Goal: Task Accomplishment & Management: Complete application form

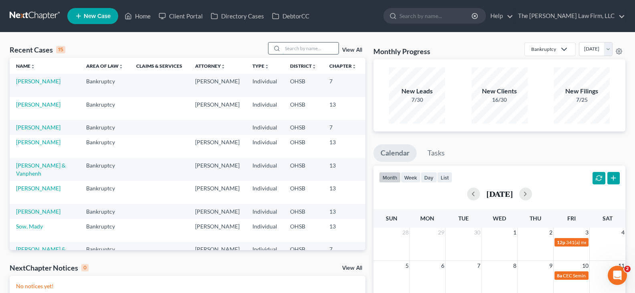
click at [295, 48] on input "search" at bounding box center [310, 48] width 56 height 12
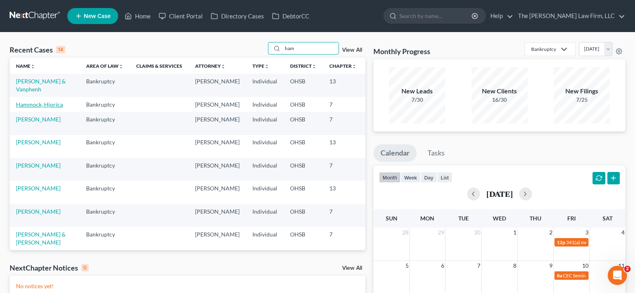
type input "ham"
click at [28, 108] on link "Hammock, Hjorica" at bounding box center [39, 104] width 47 height 7
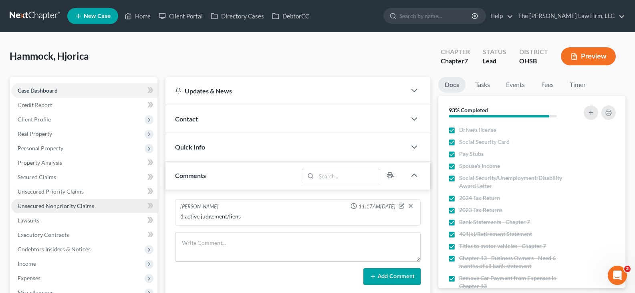
click at [43, 205] on span "Unsecured Nonpriority Claims" at bounding box center [56, 205] width 76 height 7
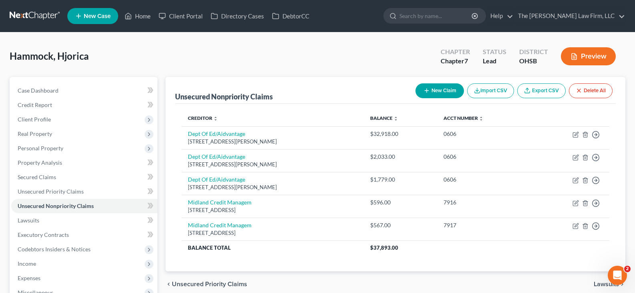
click at [426, 89] on line "button" at bounding box center [426, 91] width 0 height 4
select select "0"
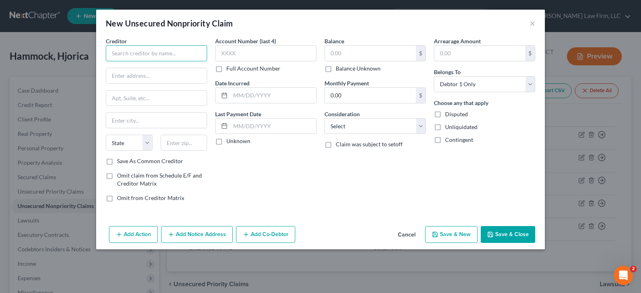
click at [172, 58] on input "text" at bounding box center [156, 53] width 101 height 16
type input "[GEOGRAPHIC_DATA]: [PERSON_NAME] Law Group"
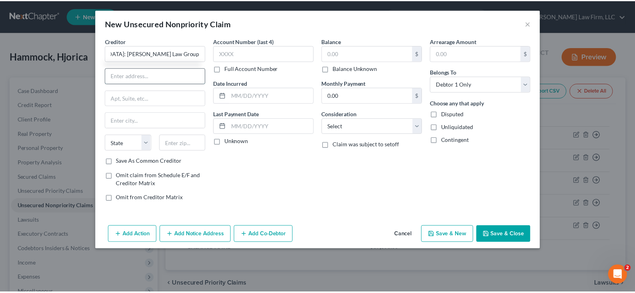
scroll to position [0, 0]
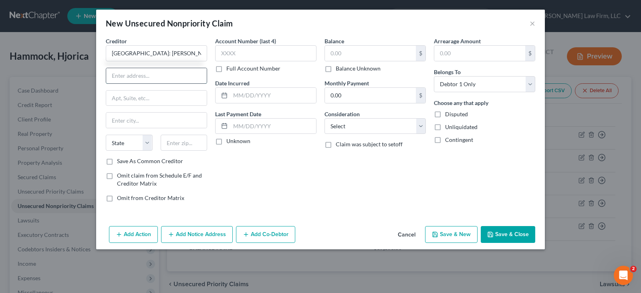
click at [176, 76] on input "text" at bounding box center [156, 75] width 101 height 15
type input "[STREET_ADDRESS]"
click at [195, 141] on input "text" at bounding box center [184, 143] width 47 height 16
type input "43229"
type input "Columbus"
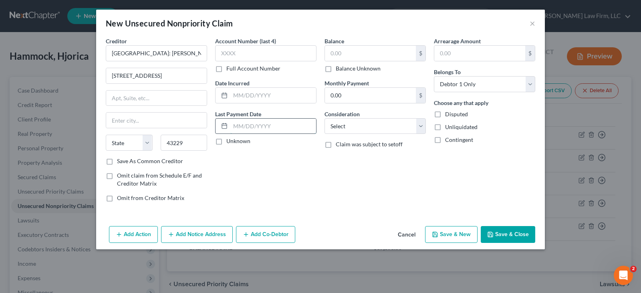
select select "36"
click at [245, 126] on input "text" at bounding box center [273, 126] width 86 height 15
click at [452, 234] on button "Save & New" at bounding box center [451, 234] width 52 height 17
select select "0"
type input "0.00"
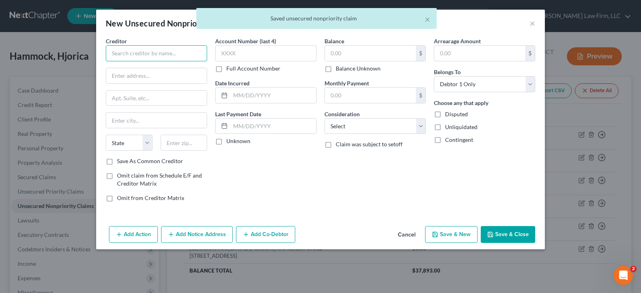
click at [195, 54] on input "text" at bounding box center [156, 53] width 101 height 16
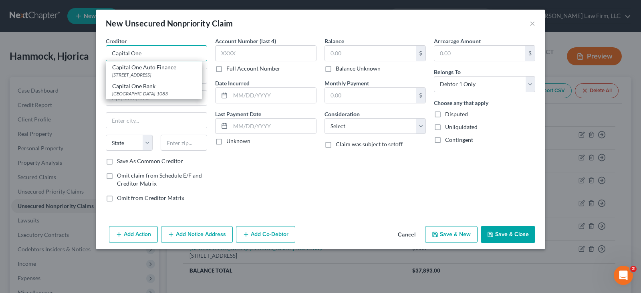
type input "Capital One"
click at [103, 70] on div "Creditor * Capital One Capital One Auto Finance [STREET_ADDRESS][GEOGRAPHIC_DAT…" at bounding box center [156, 122] width 109 height 171
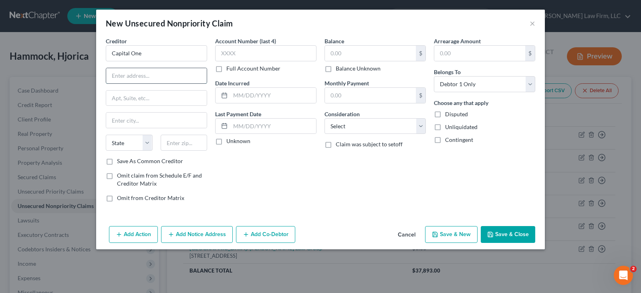
click at [115, 74] on input "text" at bounding box center [156, 75] width 101 height 15
type input "PO Box 31293"
click at [173, 143] on input "text" at bounding box center [184, 143] width 47 height 16
type input "84131"
click at [248, 125] on input "text" at bounding box center [273, 126] width 86 height 15
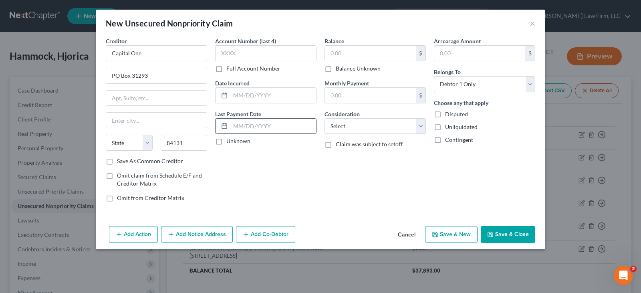
type input "[GEOGRAPHIC_DATA]"
select select "46"
click at [445, 233] on button "Save & New" at bounding box center [451, 234] width 52 height 17
type input "0.00"
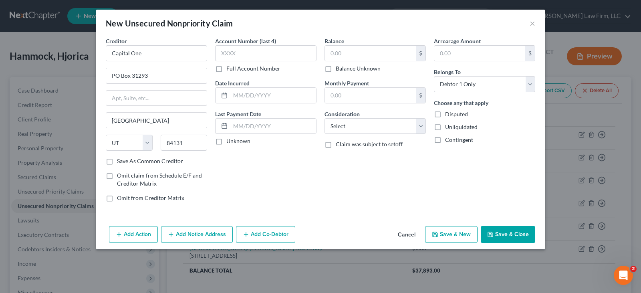
select select "0"
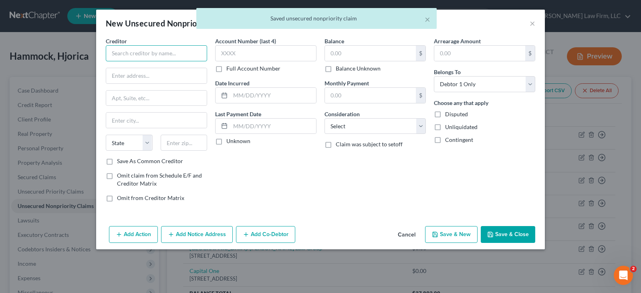
click at [179, 52] on input "text" at bounding box center [156, 53] width 101 height 16
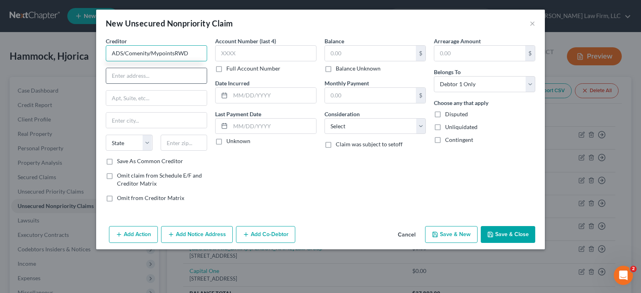
type input "ADS/Comenity/MypointsRWD"
click at [160, 77] on input "text" at bounding box center [156, 75] width 101 height 15
type input "PO Box 182120"
click at [178, 143] on input "text" at bounding box center [184, 143] width 47 height 16
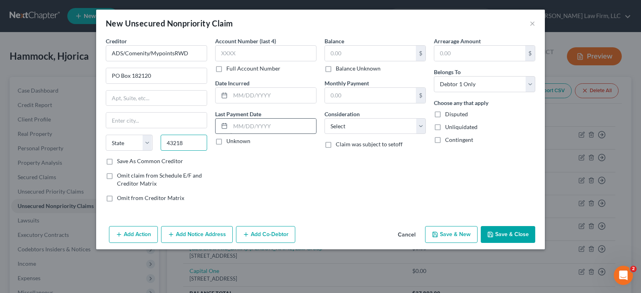
type input "43218"
type input "Columbus"
select select "36"
click at [243, 124] on input "text" at bounding box center [273, 126] width 86 height 15
click at [442, 233] on button "Save & New" at bounding box center [451, 234] width 52 height 17
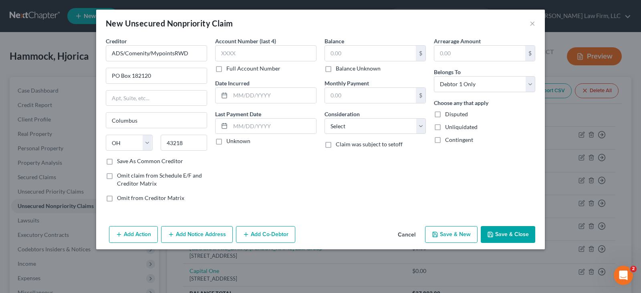
select select "0"
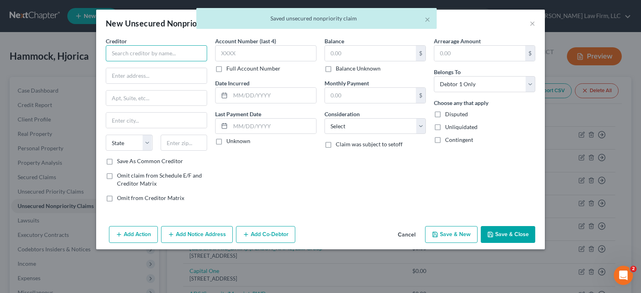
click at [160, 56] on input "text" at bounding box center [156, 53] width 101 height 16
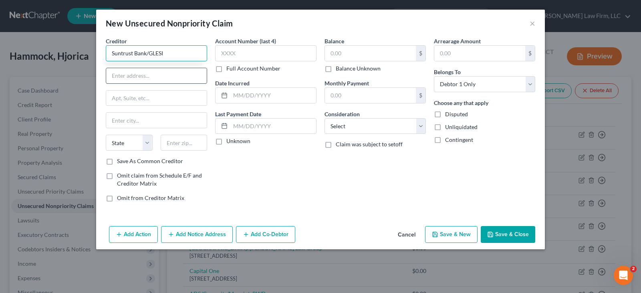
type input "Suntrust Bank/GLESI"
click at [170, 77] on input "text" at bounding box center [156, 75] width 101 height 15
type input "PO Box 7860"
click at [185, 144] on input "text" at bounding box center [184, 143] width 47 height 16
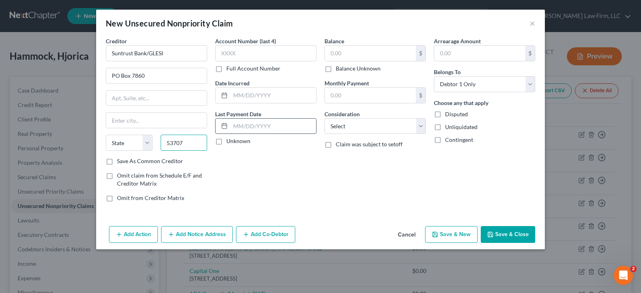
type input "53707"
type input "[GEOGRAPHIC_DATA]"
select select "52"
click at [245, 128] on input "text" at bounding box center [273, 126] width 86 height 15
click at [444, 233] on button "Save & New" at bounding box center [451, 234] width 52 height 17
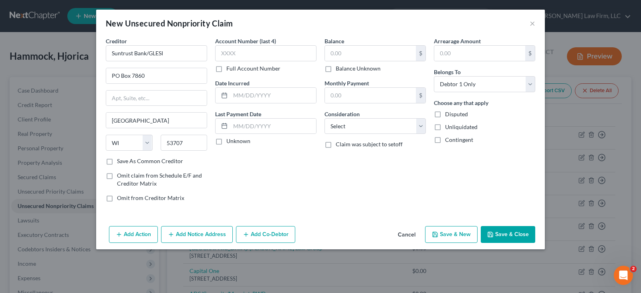
select select "0"
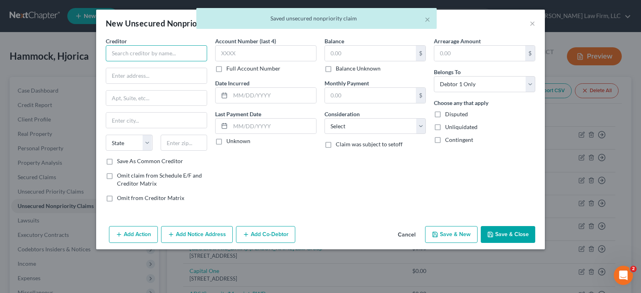
click at [171, 54] on input "text" at bounding box center [156, 53] width 101 height 16
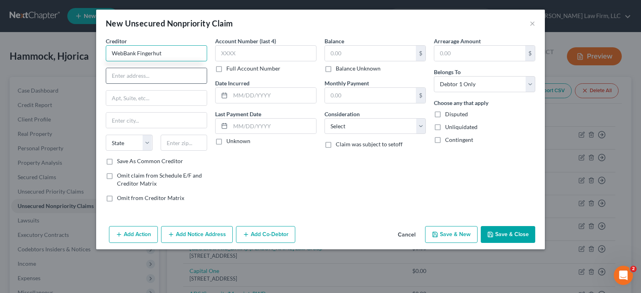
type input "WebBank Fingerhut"
click at [167, 76] on input "text" at bounding box center [156, 75] width 101 height 15
type input "PO Box 1608"
click at [185, 143] on input "text" at bounding box center [184, 143] width 47 height 16
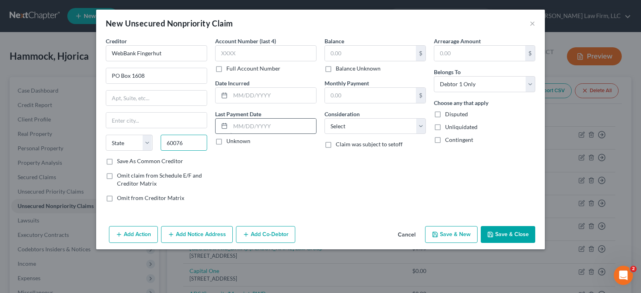
type input "60076"
type input "Skokie"
select select "14"
click at [243, 129] on input "text" at bounding box center [273, 126] width 86 height 15
click at [450, 234] on button "Save & New" at bounding box center [451, 234] width 52 height 17
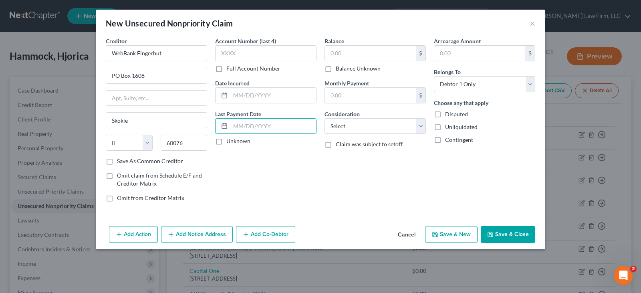
select select "0"
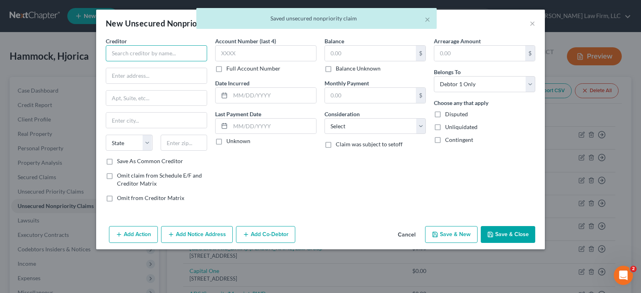
click at [149, 54] on input "text" at bounding box center [156, 53] width 101 height 16
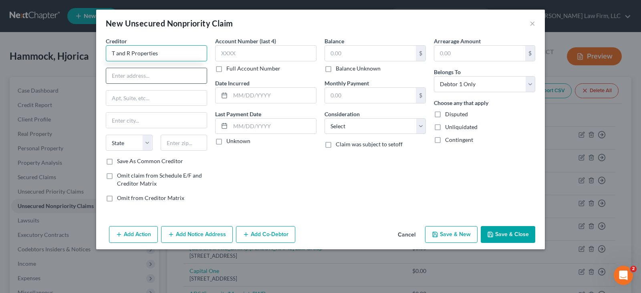
type input "T and R Properties"
click at [160, 78] on input "text" at bounding box center [156, 75] width 101 height 15
type input "[STREET_ADDRESS][US_STATE]"
click at [185, 143] on input "text" at bounding box center [184, 143] width 47 height 16
type input "94596"
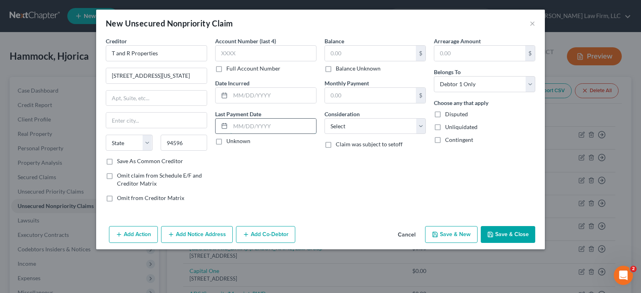
click at [265, 129] on input "text" at bounding box center [273, 126] width 86 height 15
type input "Walnut Creek"
select select "4"
click at [494, 233] on button "Save & Close" at bounding box center [508, 234] width 54 height 17
type input "0.00"
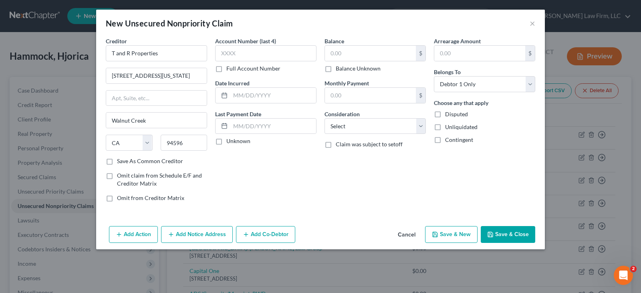
type input "0.00"
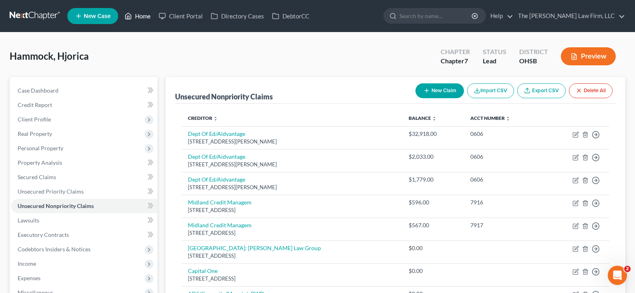
click at [147, 16] on link "Home" at bounding box center [138, 16] width 34 height 14
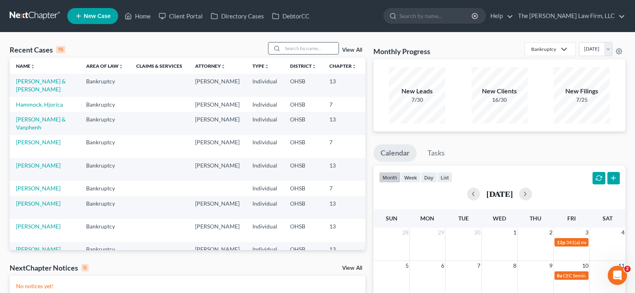
click at [290, 47] on input "search" at bounding box center [310, 48] width 56 height 12
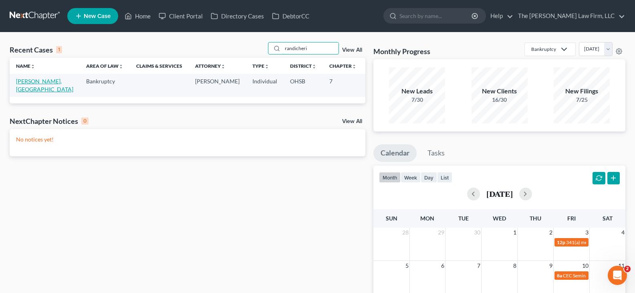
type input "randicheri"
click at [38, 90] on link "[PERSON_NAME], [GEOGRAPHIC_DATA]" at bounding box center [44, 85] width 57 height 15
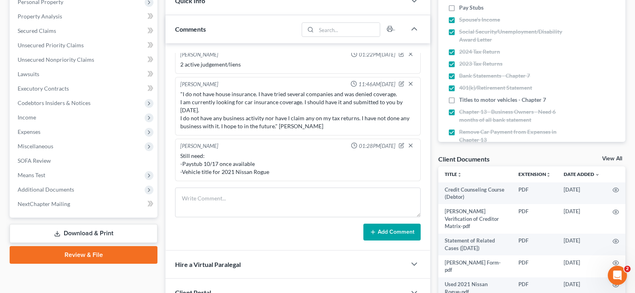
scroll to position [160, 0]
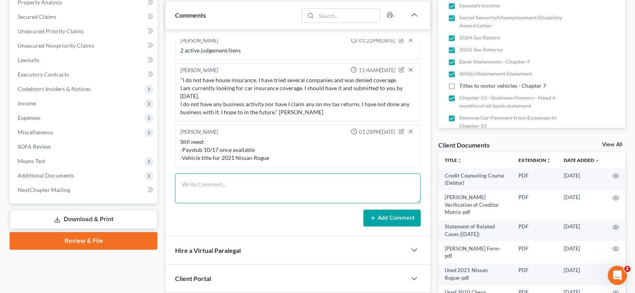
click at [222, 183] on textarea at bounding box center [297, 188] width 245 height 30
paste textarea "I will submit the [DATE] paystub the closer it gets to payday. My employer does…"
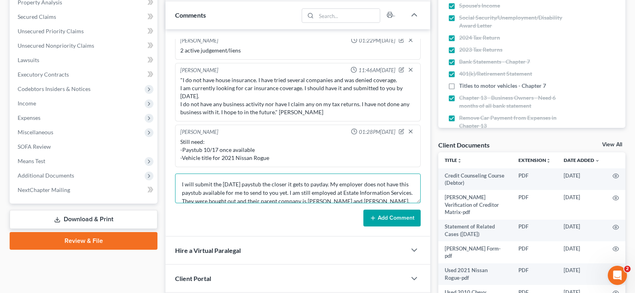
scroll to position [19, 0]
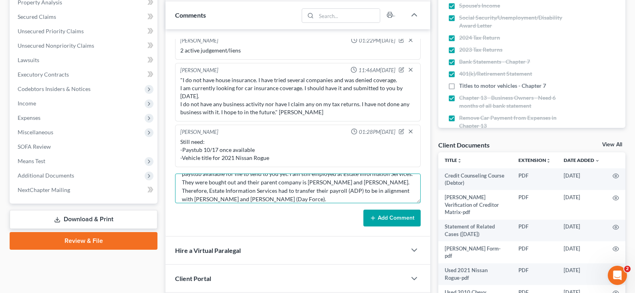
type textarea "I will submit the [DATE] paystub the closer it gets to payday. My employer does…"
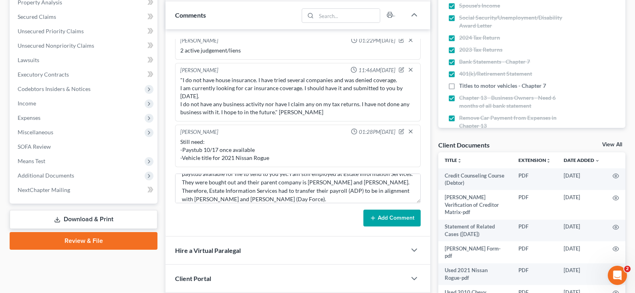
click at [392, 220] on button "Add Comment" at bounding box center [391, 217] width 57 height 17
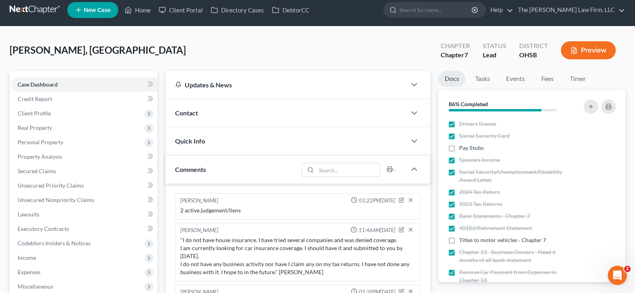
scroll to position [0, 0]
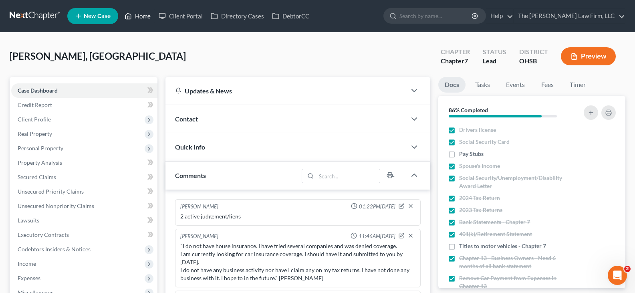
drag, startPoint x: 145, startPoint y: 16, endPoint x: 213, endPoint y: 26, distance: 68.7
click at [145, 16] on link "Home" at bounding box center [138, 16] width 34 height 14
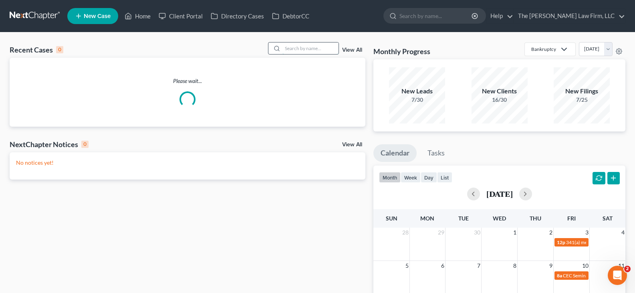
click at [312, 48] on input "search" at bounding box center [310, 48] width 56 height 12
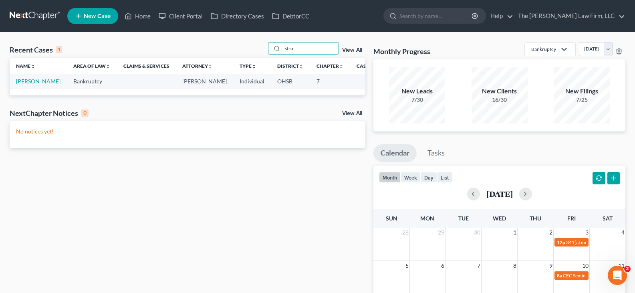
type input "stro"
click at [34, 81] on link "[PERSON_NAME]" at bounding box center [38, 81] width 44 height 7
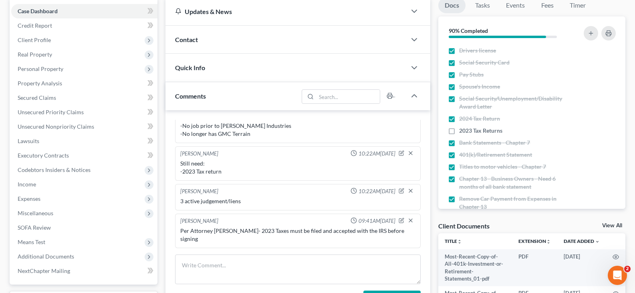
scroll to position [80, 0]
click at [400, 153] on icon "button" at bounding box center [401, 151] width 3 height 3
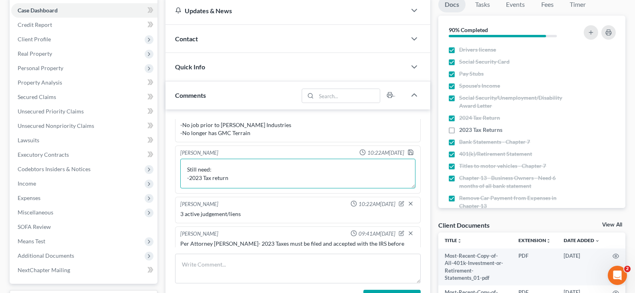
click at [213, 168] on textarea "Still need: -2023 Tax return" at bounding box center [297, 174] width 235 height 30
type textarea "Still need: -Paystubs: 9/26, 10/3, 10/10, 10/17 -Bank Statements: FC Bank-Aug &…"
click at [407, 153] on icon "button" at bounding box center [410, 152] width 6 height 6
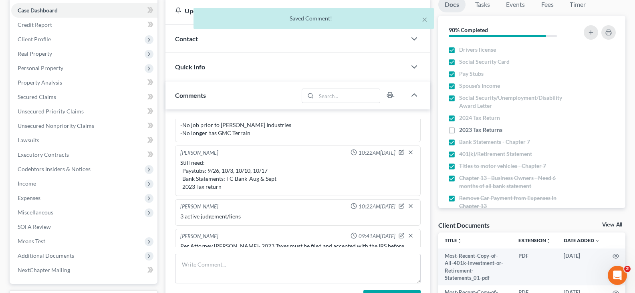
scroll to position [27, 0]
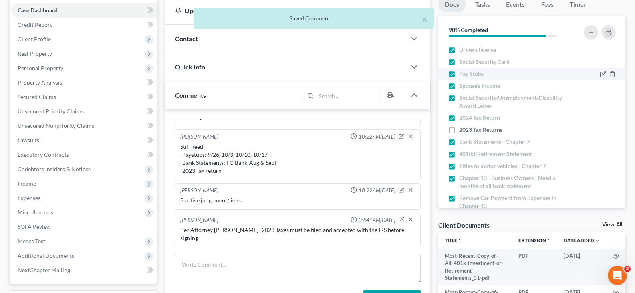
click at [459, 74] on label "Pay Stubs" at bounding box center [471, 74] width 24 height 8
click at [462, 74] on input "Pay Stubs" at bounding box center [464, 72] width 5 height 5
checkbox input "false"
click at [459, 141] on label "Bank Statements - Chapter 7" at bounding box center [494, 142] width 71 height 8
click at [462, 141] on input "Bank Statements - Chapter 7" at bounding box center [464, 140] width 5 height 5
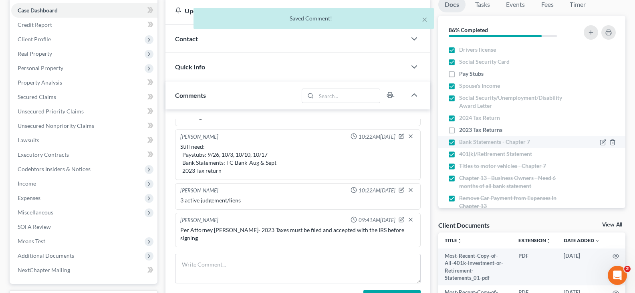
checkbox input "false"
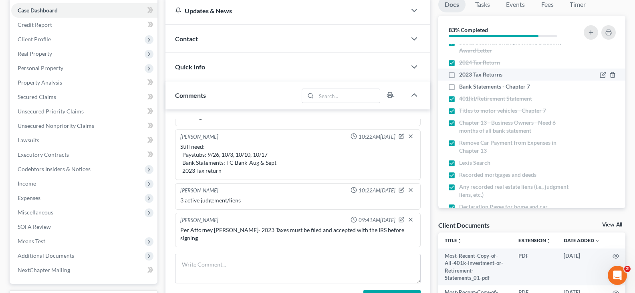
scroll to position [80, 0]
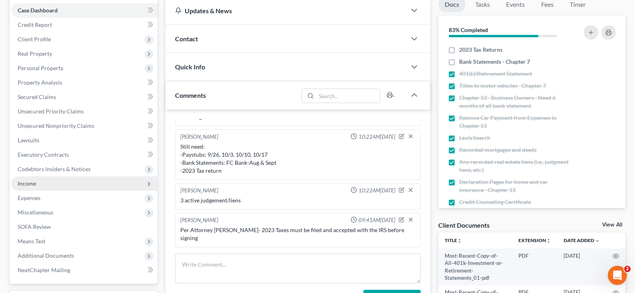
click at [21, 183] on span "Income" at bounding box center [27, 183] width 18 height 7
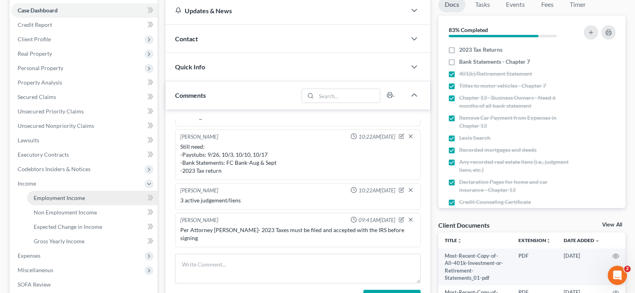
click at [48, 197] on span "Employment Income" at bounding box center [59, 197] width 51 height 7
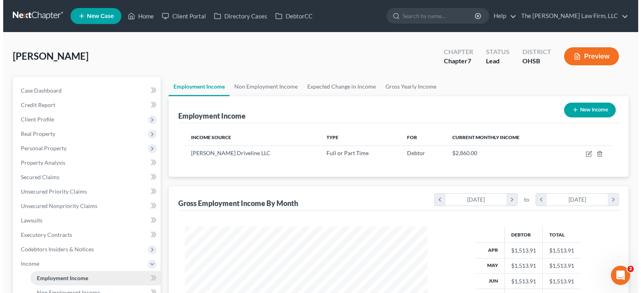
scroll to position [144, 259]
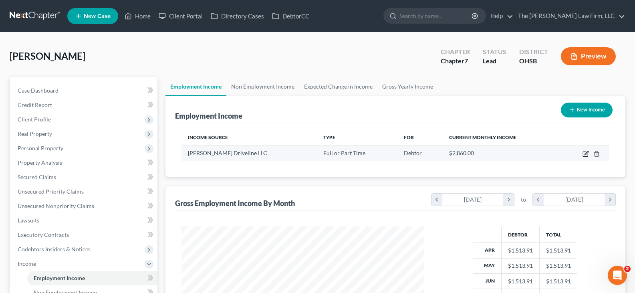
click at [585, 155] on icon "button" at bounding box center [586, 153] width 4 height 4
select select "0"
select select "36"
select select "3"
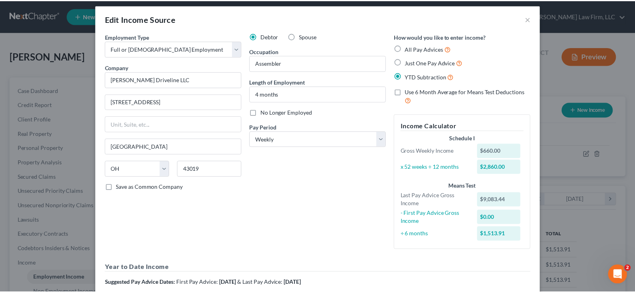
scroll to position [0, 0]
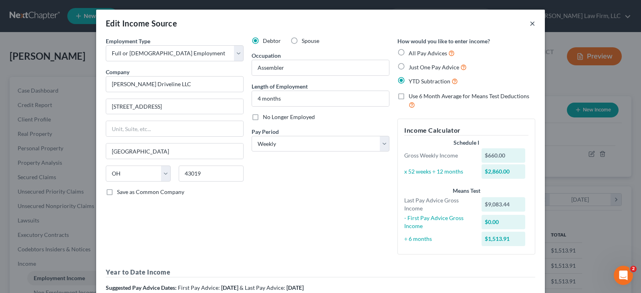
click at [529, 24] on button "×" at bounding box center [532, 23] width 6 height 10
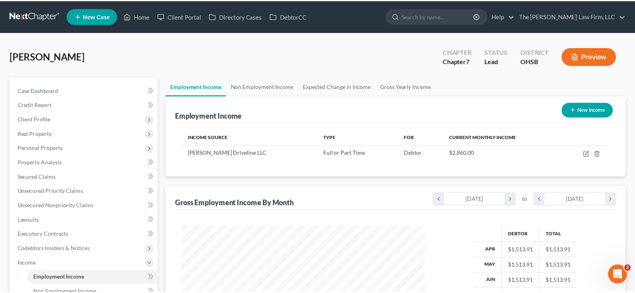
scroll to position [400285, 400170]
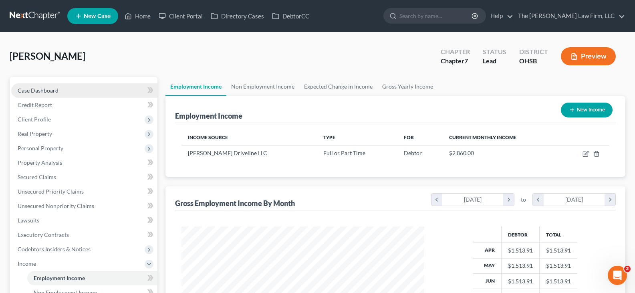
click at [43, 90] on span "Case Dashboard" at bounding box center [38, 90] width 41 height 7
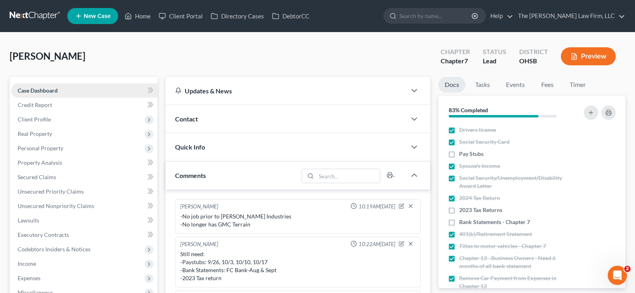
scroll to position [27, 0]
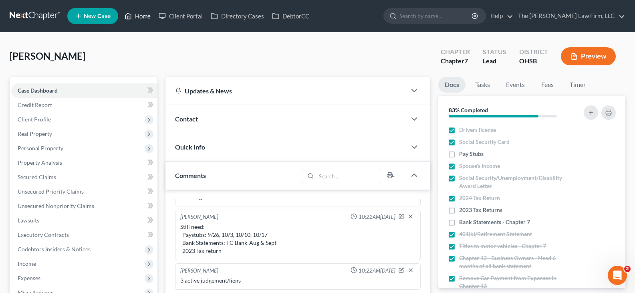
drag, startPoint x: 144, startPoint y: 16, endPoint x: 202, endPoint y: 29, distance: 59.5
click at [144, 16] on link "Home" at bounding box center [138, 16] width 34 height 14
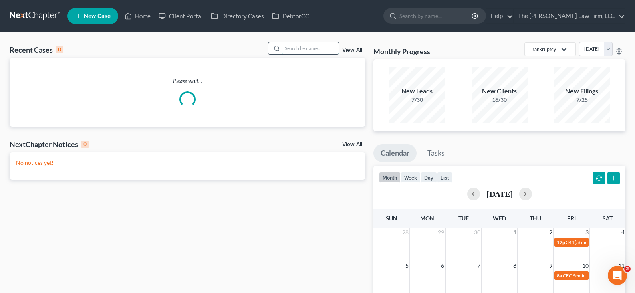
click at [289, 47] on input "search" at bounding box center [310, 48] width 56 height 12
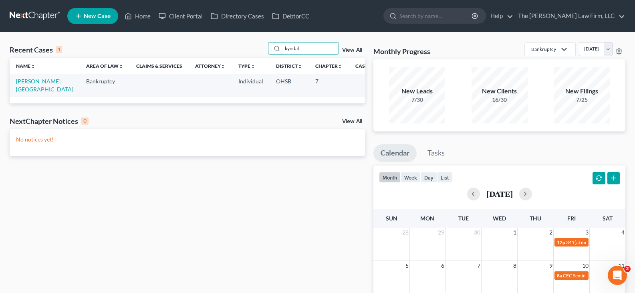
type input "kyndal"
click at [26, 90] on link "[PERSON_NAME][GEOGRAPHIC_DATA]" at bounding box center [44, 85] width 57 height 15
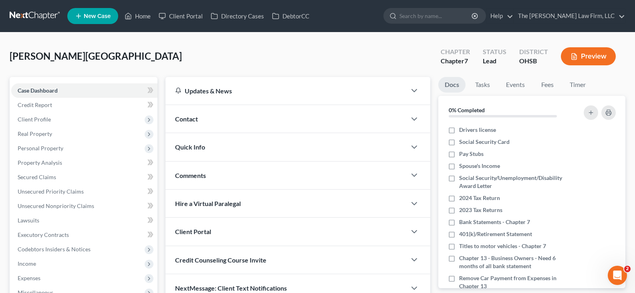
scroll to position [40, 0]
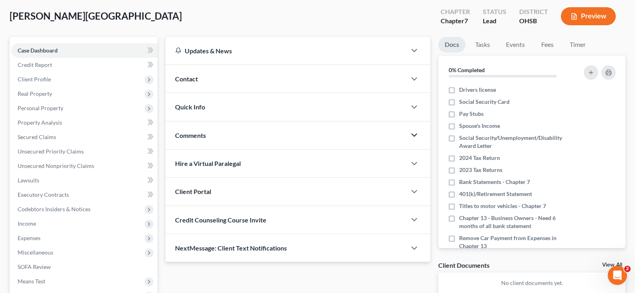
click at [413, 136] on icon "button" at bounding box center [414, 135] width 10 height 10
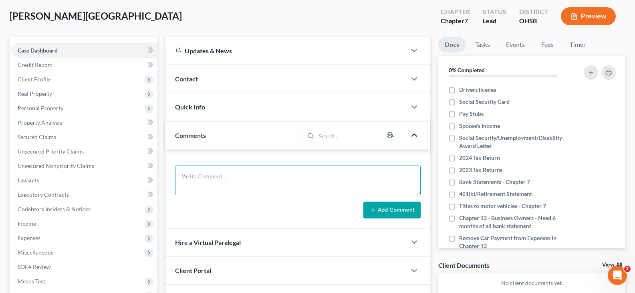
click at [198, 172] on textarea at bounding box center [297, 180] width 245 height 30
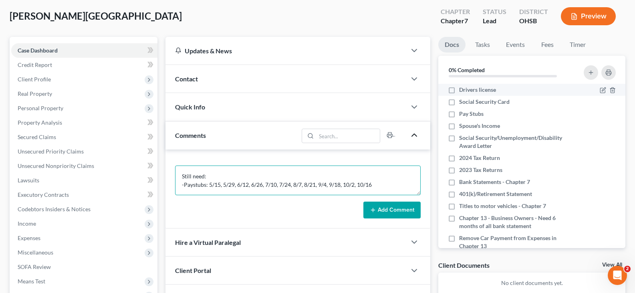
type textarea "Still need: -Paystubs: 5/15, 5/29, 6/12, 6/26, 7/10, 7/24, 8/7, 8/21, 9/4, 9/18…"
click at [459, 90] on label "Drivers license" at bounding box center [477, 90] width 37 height 8
click at [462, 90] on input "Drivers license" at bounding box center [464, 88] width 5 height 5
checkbox input "true"
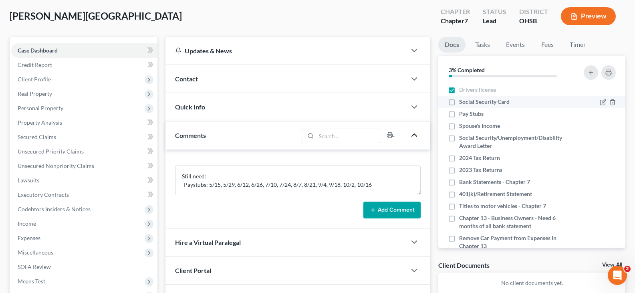
click at [459, 102] on label "Social Security Card" at bounding box center [484, 102] width 50 height 8
click at [462, 102] on input "Social Security Card" at bounding box center [464, 100] width 5 height 5
checkbox input "true"
click at [459, 126] on label "Spouse's Income" at bounding box center [479, 126] width 41 height 8
click at [462, 126] on input "Spouse's Income" at bounding box center [464, 124] width 5 height 5
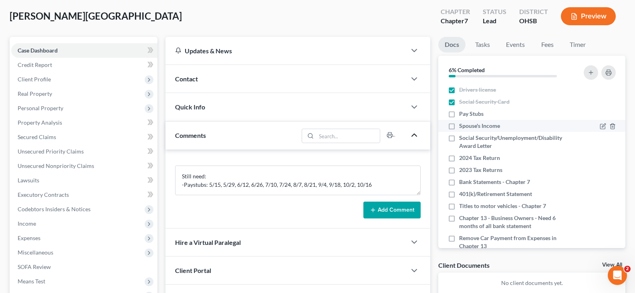
checkbox input "true"
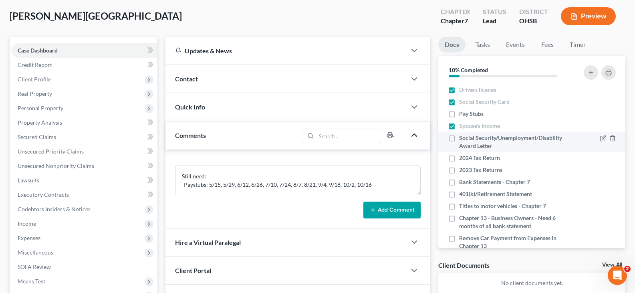
click at [459, 137] on label "Social Security/Unemployment/Disability Award Letter" at bounding box center [515, 142] width 113 height 16
click at [462, 137] on input "Social Security/Unemployment/Disability Award Letter" at bounding box center [464, 136] width 5 height 5
checkbox input "true"
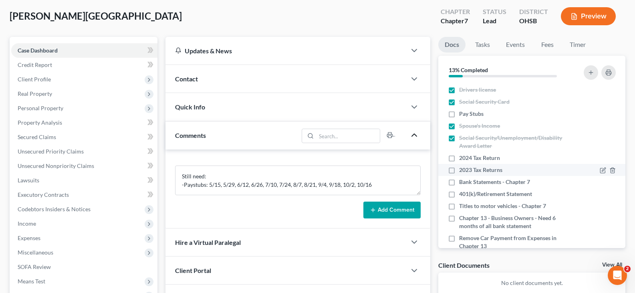
click at [459, 171] on label "2023 Tax Returns" at bounding box center [480, 170] width 43 height 8
click at [462, 171] on input "2023 Tax Returns" at bounding box center [464, 168] width 5 height 5
checkbox input "true"
click at [459, 206] on label "Titles to motor vehicles - Chapter 7" at bounding box center [502, 206] width 87 height 8
click at [462, 206] on input "Titles to motor vehicles - Chapter 7" at bounding box center [464, 204] width 5 height 5
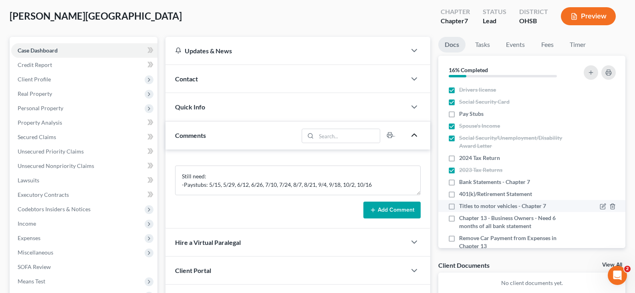
checkbox input "true"
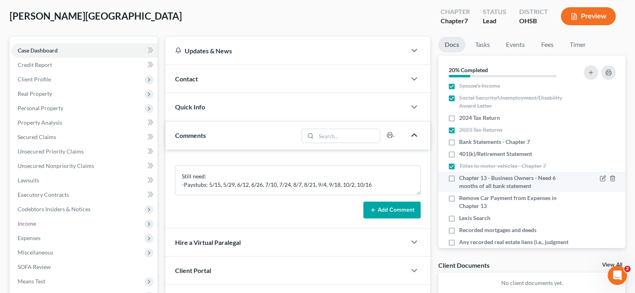
click at [459, 177] on label "Chapter 13 - Business Owners - Need 6 months of all bank statement" at bounding box center [515, 182] width 113 height 16
click at [462, 177] on input "Chapter 13 - Business Owners - Need 6 months of all bank statement" at bounding box center [464, 176] width 5 height 5
checkbox input "true"
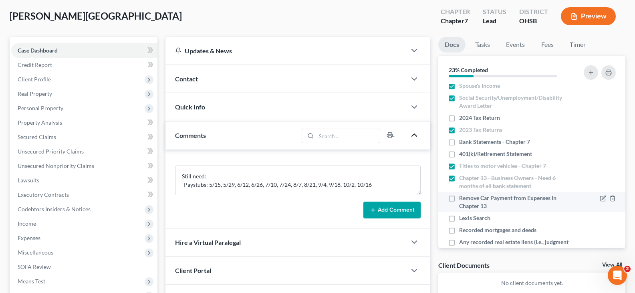
click at [459, 199] on label "Remove Car Payment from Expenses in Chapter 13" at bounding box center [515, 202] width 113 height 16
click at [462, 199] on input "Remove Car Payment from Expenses in Chapter 13" at bounding box center [464, 196] width 5 height 5
checkbox input "true"
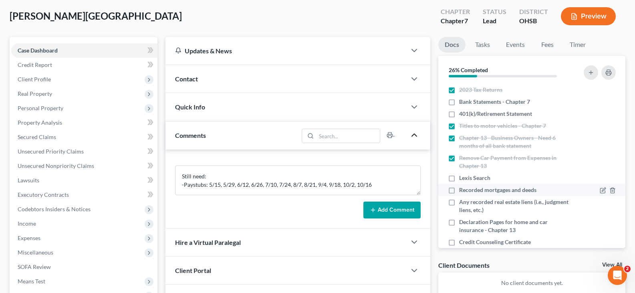
click at [459, 190] on label "Recorded mortgages and deeds" at bounding box center [497, 190] width 77 height 8
click at [462, 190] on input "Recorded mortgages and deeds" at bounding box center [464, 188] width 5 height 5
checkbox input "true"
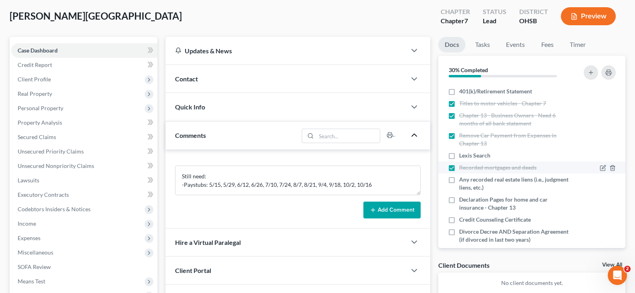
scroll to position [120, 0]
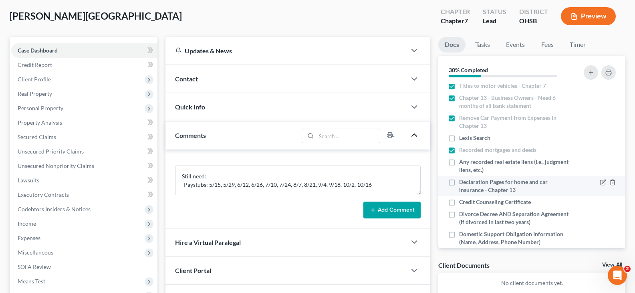
click at [459, 181] on label "Declaration Pages for home and car insurance - Chapter 13" at bounding box center [515, 186] width 113 height 16
click at [462, 181] on input "Declaration Pages for home and car insurance - Chapter 13" at bounding box center [464, 180] width 5 height 5
checkbox input "true"
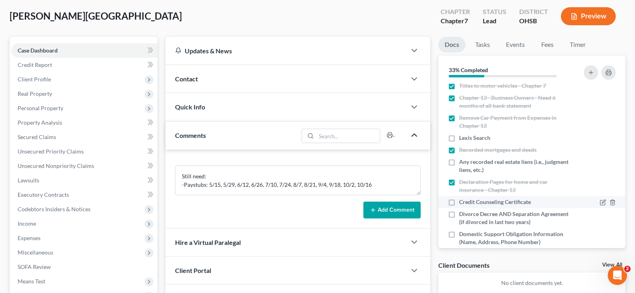
click at [459, 202] on label "Credit Counseling Certificate" at bounding box center [495, 202] width 72 height 8
click at [462, 202] on input "Credit Counseling Certificate" at bounding box center [464, 200] width 5 height 5
checkbox input "true"
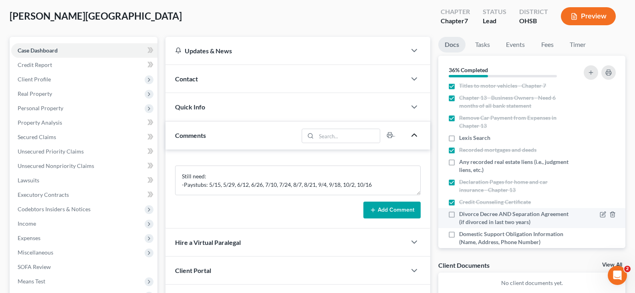
click at [459, 214] on label "Divorce Decree AND Separation Agreement (if divorced in last two years)" at bounding box center [515, 218] width 113 height 16
click at [462, 214] on input "Divorce Decree AND Separation Agreement (if divorced in last two years)" at bounding box center [464, 212] width 5 height 5
checkbox input "true"
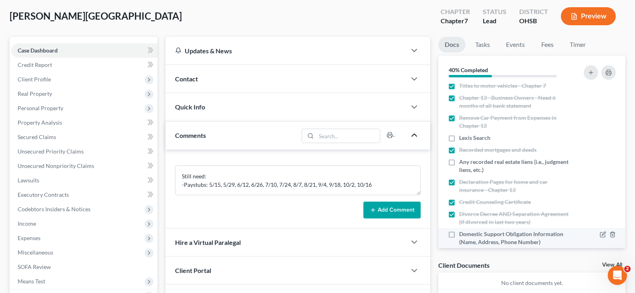
click at [459, 234] on label "Domestic Support Obligation Information (Name, Address, Phone Number)" at bounding box center [515, 238] width 113 height 16
click at [462, 234] on input "Domestic Support Obligation Information (Name, Address, Phone Number)" at bounding box center [464, 232] width 5 height 5
checkbox input "true"
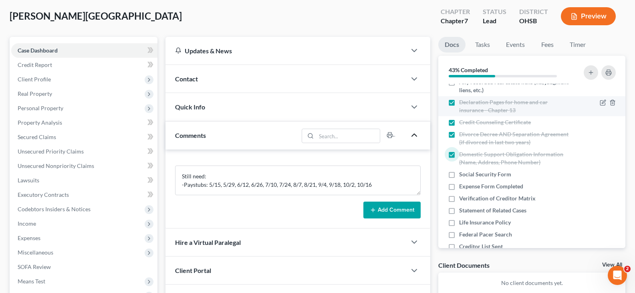
scroll to position [200, 0]
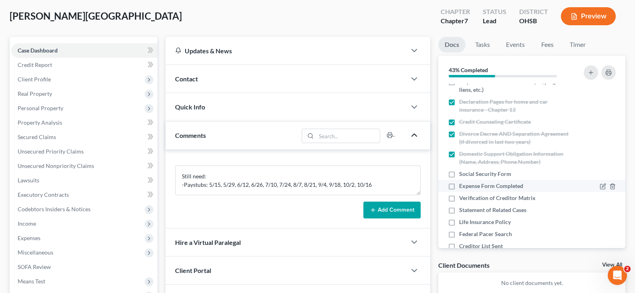
click at [459, 184] on label "Expense Form Completed" at bounding box center [491, 186] width 64 height 8
click at [462, 184] on input "Expense Form Completed" at bounding box center [464, 184] width 5 height 5
checkbox input "true"
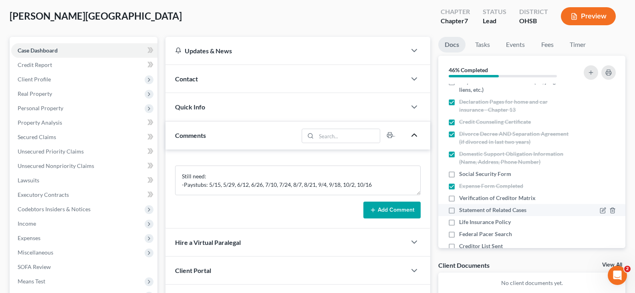
scroll to position [240, 0]
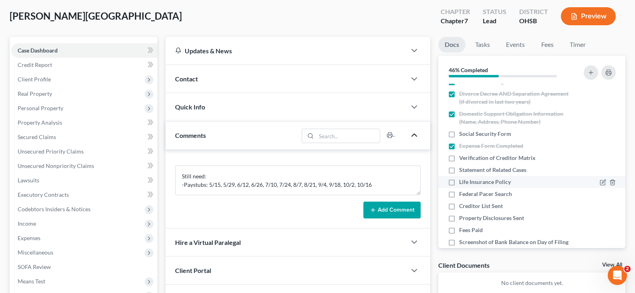
click at [459, 181] on label "Life Insurance Policy" at bounding box center [485, 182] width 52 height 8
click at [462, 181] on input "Life Insurance Policy" at bounding box center [464, 180] width 5 height 5
checkbox input "true"
click at [459, 230] on label "Fees Paid" at bounding box center [471, 230] width 24 height 8
click at [462, 230] on input "Fees Paid" at bounding box center [464, 228] width 5 height 5
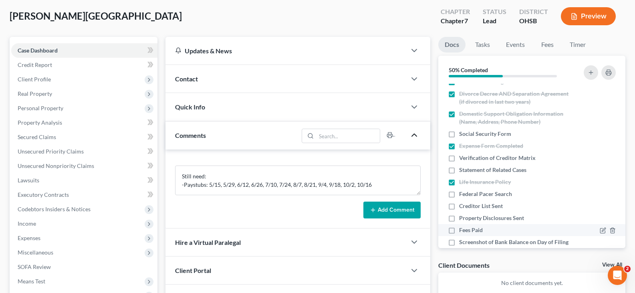
checkbox input "true"
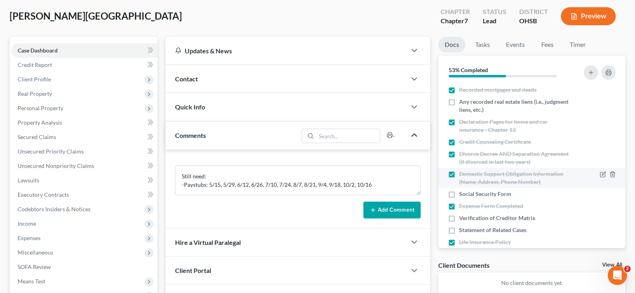
scroll to position [161, 0]
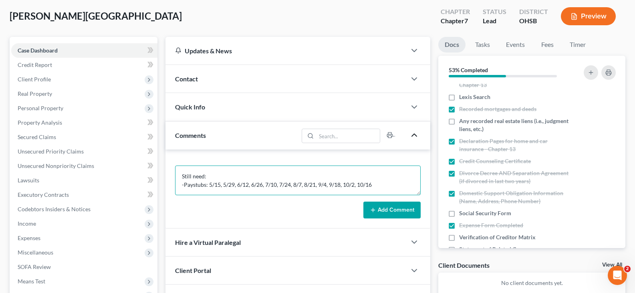
click at [380, 186] on textarea "Still need: -Paystubs: 5/15, 5/29, 6/12, 6/26, 7/10, 7/24, 8/7, 8/21, 9/4, 9/18…" at bounding box center [297, 180] width 245 height 30
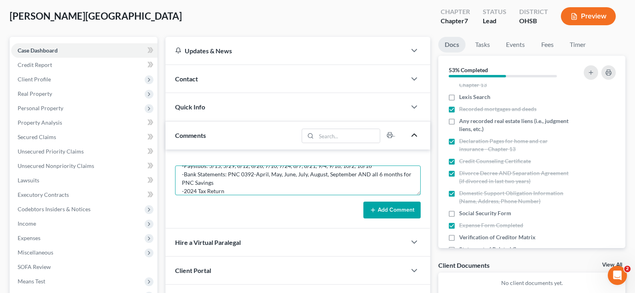
scroll to position [27, 0]
type textarea "Still need: -Paystubs: 5/15, 5/29, 6/12, 6/26, 7/10, 7/24, 8/7, 8/21, 9/4, 9/18…"
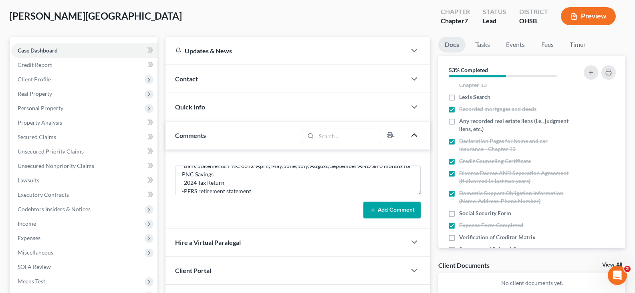
click at [402, 210] on button "Add Comment" at bounding box center [391, 209] width 57 height 17
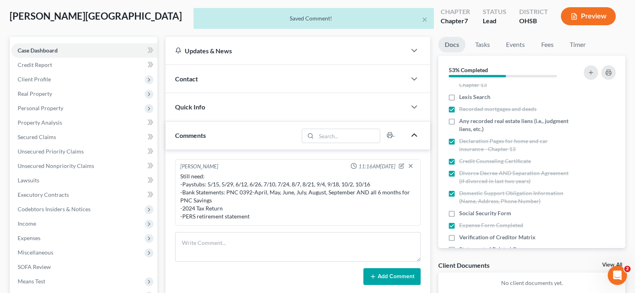
scroll to position [0, 0]
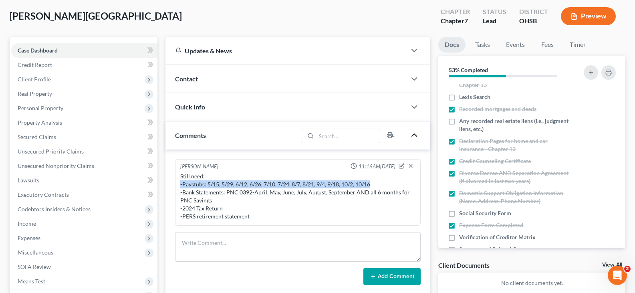
drag, startPoint x: 375, startPoint y: 184, endPoint x: 180, endPoint y: 184, distance: 195.4
click at [180, 184] on div "Still need: -Paystubs: 5/15, 5/29, 6/12, 6/26, 7/10, 7/24, 8/7, 8/21, 9/4, 9/18…" at bounding box center [298, 196] width 238 height 51
copy div "-Paystubs: 5/15, 5/29, 6/12, 6/26, 7/10, 7/24, 8/7, 8/21, 9/4, 9/18, 10/2, 10/16"
click at [31, 78] on span "Client Profile" at bounding box center [34, 79] width 33 height 7
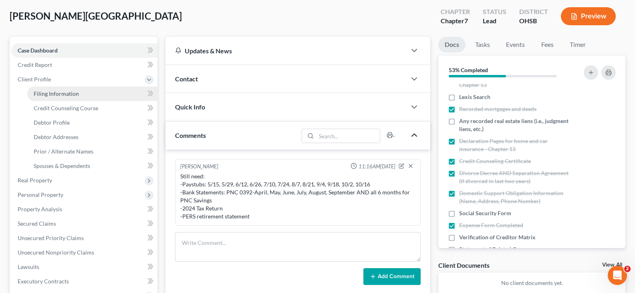
click at [40, 93] on span "Filing Information" at bounding box center [56, 93] width 45 height 7
select select "1"
select select "0"
select select "36"
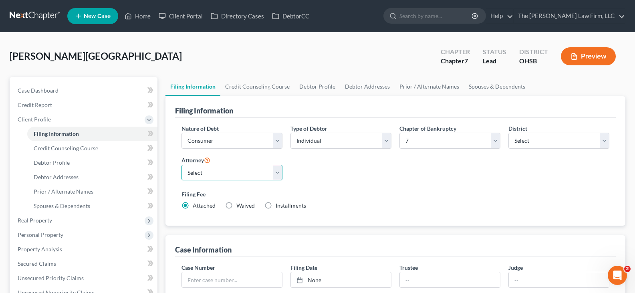
click at [279, 175] on select "Select [PERSON_NAME] - OHSB [PERSON_NAME] - OHNB [PERSON_NAME] - OHSB" at bounding box center [231, 173] width 101 height 16
select select "2"
click at [181, 165] on select "Select [PERSON_NAME] - OHSB [PERSON_NAME] - OHNB [PERSON_NAME] - OHSB" at bounding box center [231, 173] width 101 height 16
click at [261, 86] on link "Credit Counseling Course" at bounding box center [257, 86] width 74 height 19
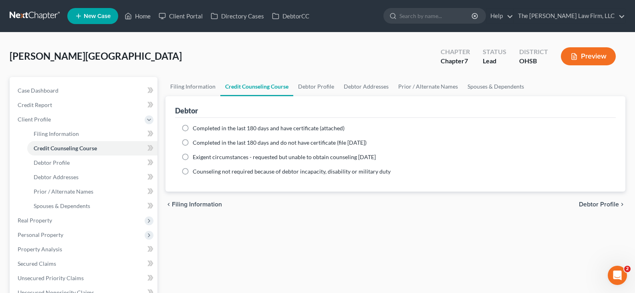
click at [193, 127] on label "Completed in the last 180 days and have certificate (attached)" at bounding box center [269, 128] width 152 height 8
click at [196, 127] on input "Completed in the last 180 days and have certificate (attached)" at bounding box center [198, 126] width 5 height 5
radio input "true"
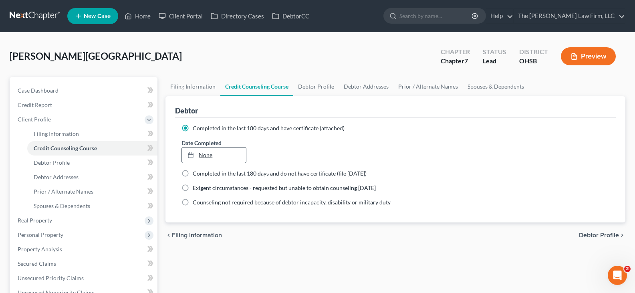
click at [193, 155] on line at bounding box center [190, 155] width 5 height 0
type input "[DATE]"
click at [325, 87] on link "Debtor Profile" at bounding box center [316, 86] width 46 height 19
select select "0"
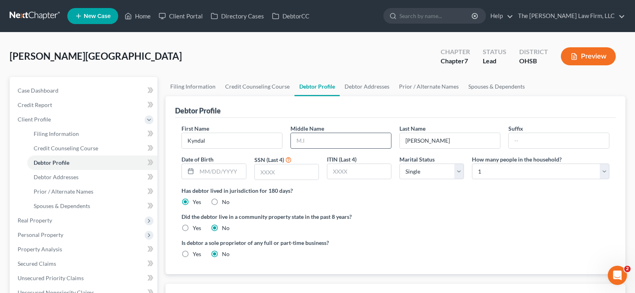
click at [342, 143] on input "text" at bounding box center [341, 140] width 100 height 15
type input "A"
click at [200, 172] on input "text" at bounding box center [221, 171] width 49 height 15
type input "[DATE]"
click at [263, 174] on input "text" at bounding box center [287, 171] width 64 height 15
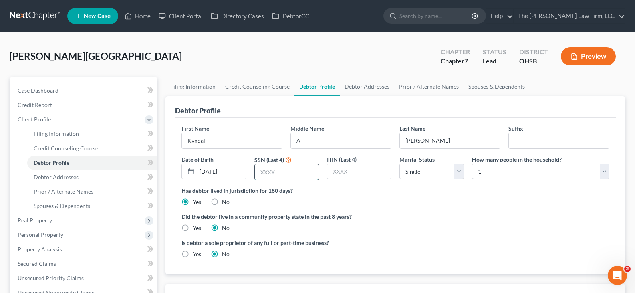
click at [272, 174] on input "text" at bounding box center [287, 171] width 64 height 15
type input "5091"
click at [604, 171] on select "Select 1 2 3 4 5 6 7 8 9 10 11 12 13 14 15 16 17 18 19 20" at bounding box center [540, 171] width 137 height 16
select select "1"
click at [472, 163] on select "Select 1 2 3 4 5 6 7 8 9 10 11 12 13 14 15 16 17 18 19 20" at bounding box center [540, 171] width 137 height 16
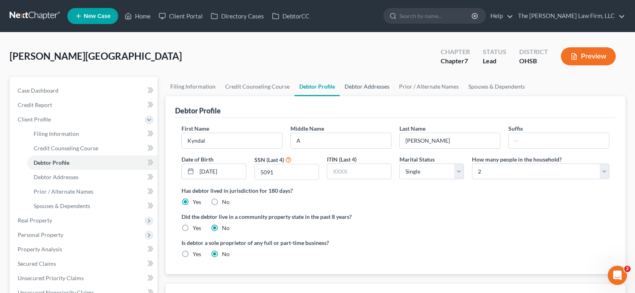
click at [369, 86] on link "Debtor Addresses" at bounding box center [367, 86] width 54 height 19
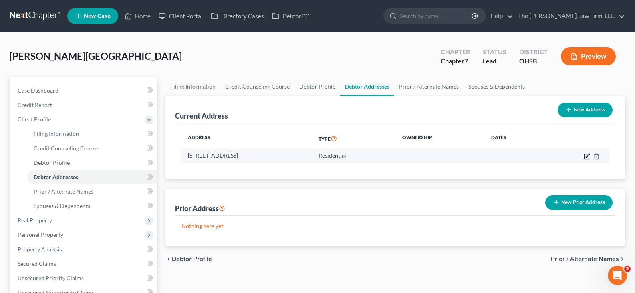
click at [586, 156] on icon "button" at bounding box center [587, 155] width 4 height 4
select select "36"
select select "0"
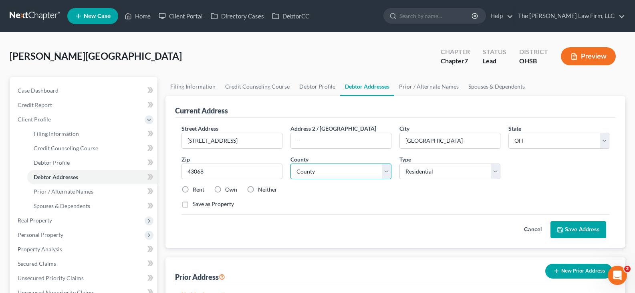
click at [387, 174] on select "County [GEOGRAPHIC_DATA] [GEOGRAPHIC_DATA] [GEOGRAPHIC_DATA] [GEOGRAPHIC_DATA] …" at bounding box center [340, 171] width 101 height 16
select select "24"
click at [290, 163] on select "County [GEOGRAPHIC_DATA] [GEOGRAPHIC_DATA] [GEOGRAPHIC_DATA] [GEOGRAPHIC_DATA] …" at bounding box center [340, 171] width 101 height 16
click at [193, 189] on label "Rent" at bounding box center [199, 189] width 12 height 8
click at [196, 189] on input "Rent" at bounding box center [198, 187] width 5 height 5
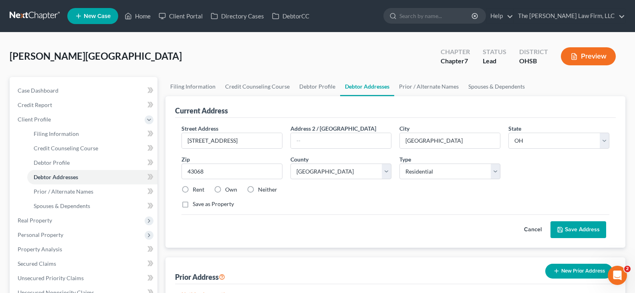
radio input "true"
click at [568, 226] on button "Save Address" at bounding box center [578, 229] width 56 height 17
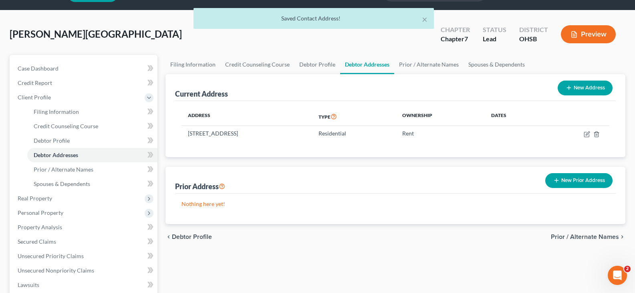
scroll to position [40, 0]
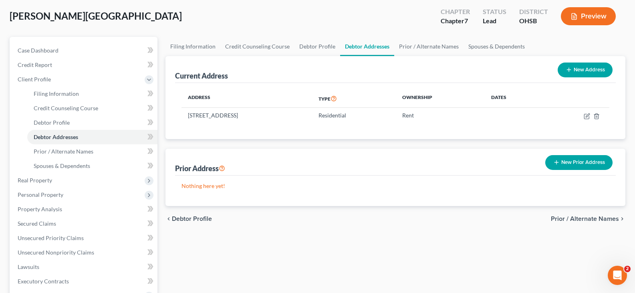
click at [556, 161] on line "button" at bounding box center [556, 163] width 0 height 4
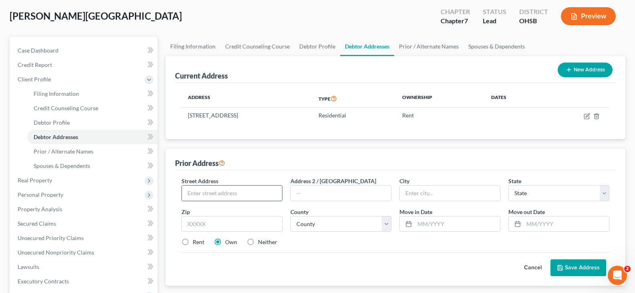
click at [259, 191] on input "text" at bounding box center [232, 192] width 100 height 15
type input "[STREET_ADDRESS][PERSON_NAME]"
click at [265, 225] on input "text" at bounding box center [231, 224] width 101 height 16
type input "43110"
type input "Canal Winchester"
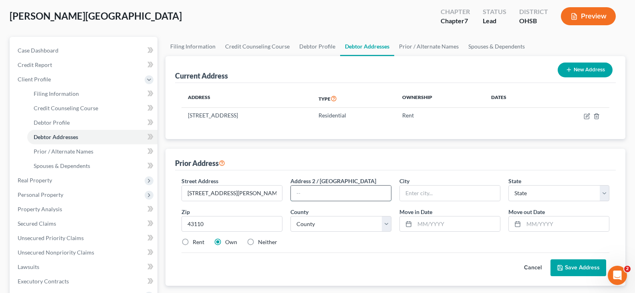
select select "36"
click at [357, 194] on input "text" at bounding box center [341, 192] width 100 height 15
click at [540, 225] on input "text" at bounding box center [565, 223] width 85 height 15
click at [471, 224] on input "text" at bounding box center [456, 223] width 85 height 15
click at [386, 225] on select "County [GEOGRAPHIC_DATA] [GEOGRAPHIC_DATA] [GEOGRAPHIC_DATA] [GEOGRAPHIC_DATA] …" at bounding box center [340, 224] width 101 height 16
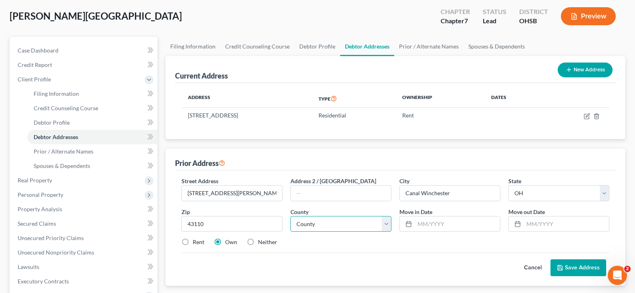
select select "24"
click at [290, 216] on select "County [GEOGRAPHIC_DATA] [GEOGRAPHIC_DATA] [GEOGRAPHIC_DATA] [GEOGRAPHIC_DATA] …" at bounding box center [340, 224] width 101 height 16
click at [423, 218] on input "text" at bounding box center [456, 223] width 85 height 15
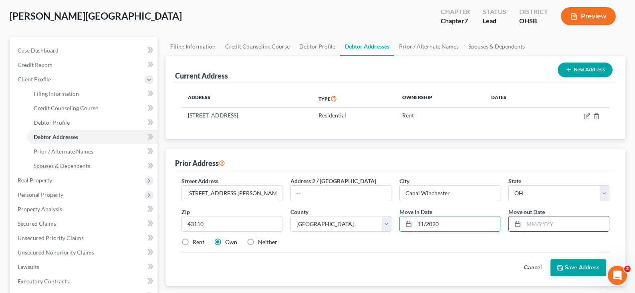
type input "11/2020"
click at [529, 223] on input "text" at bounding box center [565, 223] width 85 height 15
type input "06/2023"
click at [585, 267] on button "Save Address" at bounding box center [578, 267] width 56 height 17
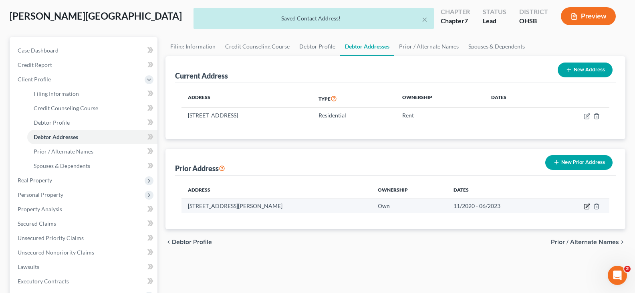
click at [588, 205] on icon "button" at bounding box center [586, 206] width 6 height 6
select select "36"
select select "24"
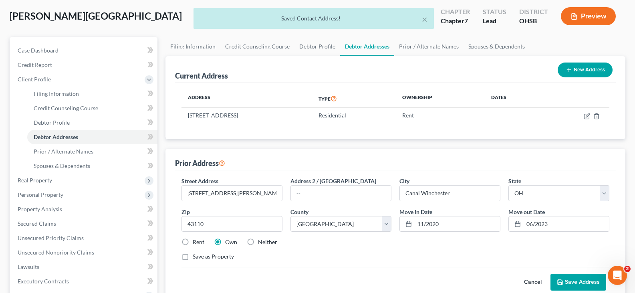
click at [193, 243] on label "Rent" at bounding box center [199, 242] width 12 height 8
click at [196, 243] on input "Rent" at bounding box center [198, 240] width 5 height 5
radio input "true"
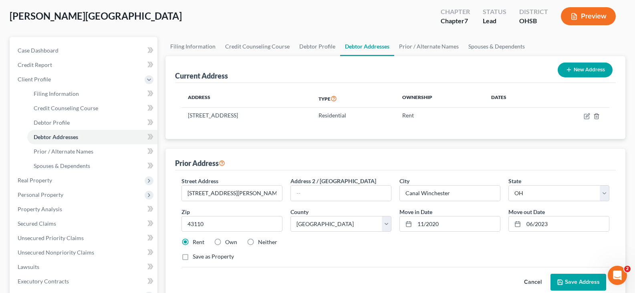
click at [577, 282] on button "Save Address" at bounding box center [578, 281] width 56 height 17
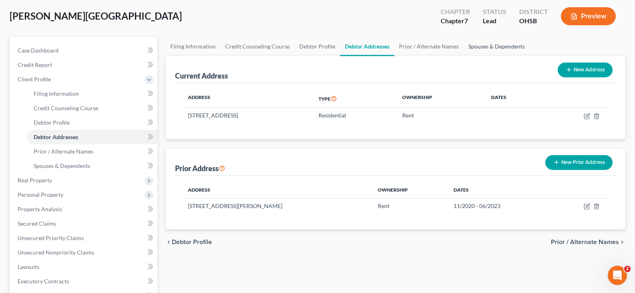
click at [472, 46] on link "Spouses & Dependents" at bounding box center [496, 46] width 66 height 19
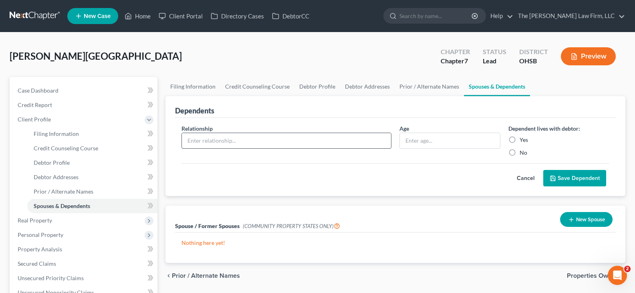
click at [321, 137] on input "text" at bounding box center [286, 140] width 209 height 15
type input "child"
click at [426, 143] on input "text" at bounding box center [450, 140] width 100 height 15
type input "10 months"
click at [519, 139] on label "Yes" at bounding box center [523, 140] width 8 height 8
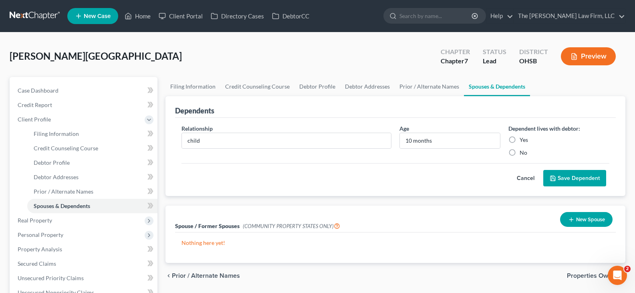
click at [523, 139] on input "Yes" at bounding box center [525, 138] width 5 height 5
radio input "true"
click at [563, 177] on button "Save Dependent" at bounding box center [574, 178] width 63 height 17
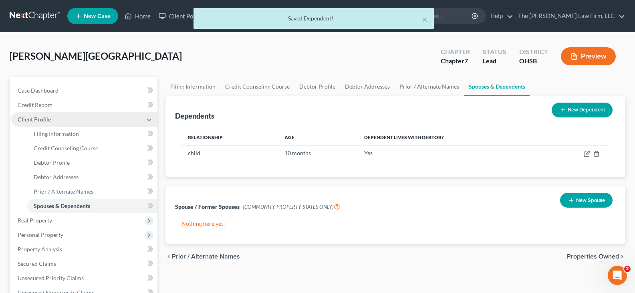
click at [76, 121] on span "Client Profile" at bounding box center [84, 119] width 146 height 14
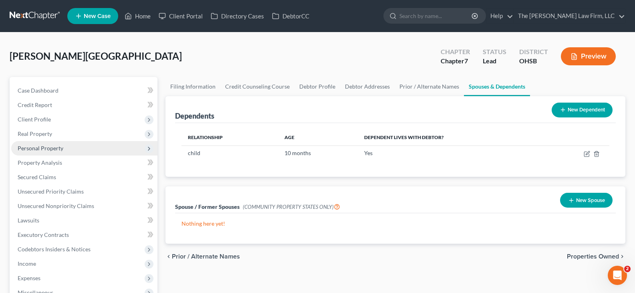
click at [53, 149] on span "Personal Property" at bounding box center [41, 148] width 46 height 7
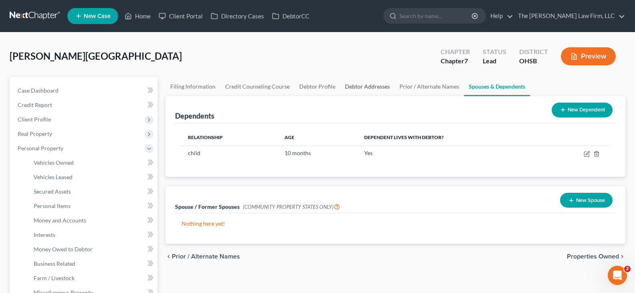
click at [361, 87] on link "Debtor Addresses" at bounding box center [367, 86] width 54 height 19
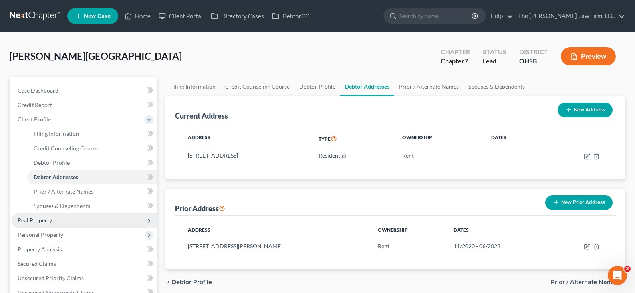
click at [50, 220] on span "Real Property" at bounding box center [35, 220] width 34 height 7
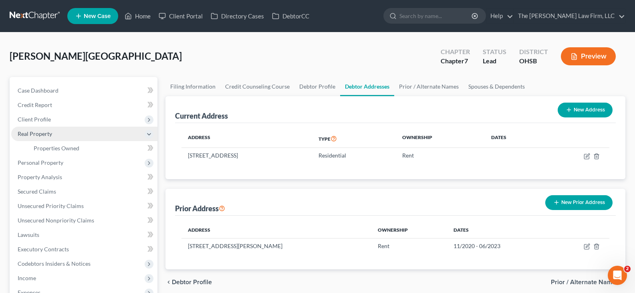
click at [50, 135] on span "Real Property" at bounding box center [35, 133] width 34 height 7
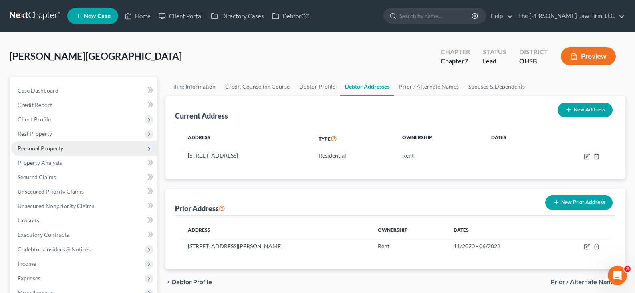
click at [57, 149] on span "Personal Property" at bounding box center [41, 148] width 46 height 7
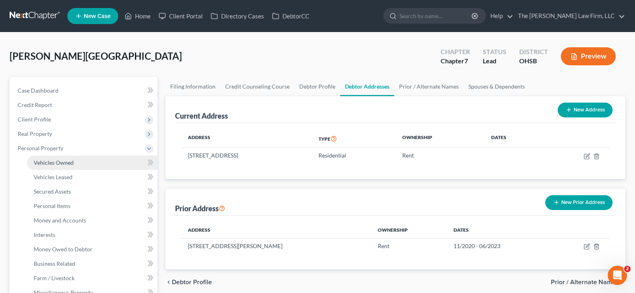
click at [62, 163] on span "Vehicles Owned" at bounding box center [54, 162] width 40 height 7
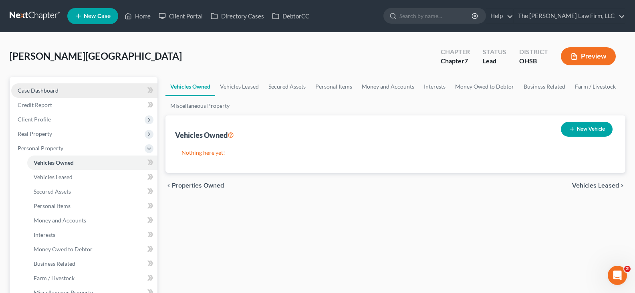
click at [54, 92] on span "Case Dashboard" at bounding box center [38, 90] width 41 height 7
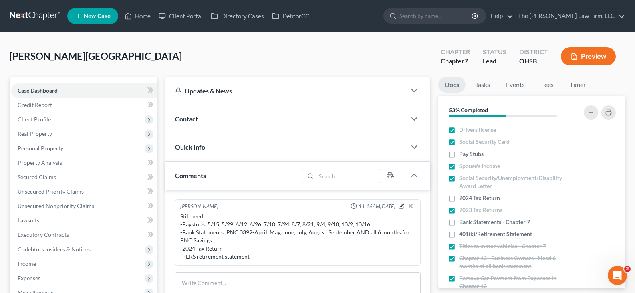
click at [402, 206] on icon "button" at bounding box center [401, 206] width 6 height 6
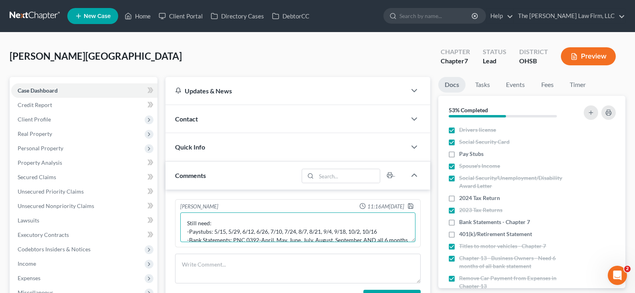
click at [363, 231] on textarea "Still need: -Paystubs: 5/15, 5/29, 6/12, 6/26, 7/10, 7/24, 8/7, 8/21, 9/4, 9/18…" at bounding box center [297, 227] width 235 height 30
click at [229, 231] on textarea "Still need: -Paystubs: 5/15, 5/29 & 10/16 -Bank Statements: PNC 0392-April, May…" at bounding box center [297, 227] width 235 height 30
type textarea "Still need: -Paystubs: 5/29 & 10/16 -Bank Statements: PNC 0392-April, May, June…"
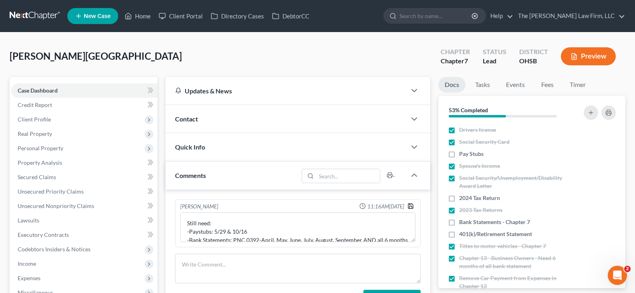
click at [412, 206] on icon "button" at bounding box center [410, 206] width 6 height 6
